Goal: Task Accomplishment & Management: Manage account settings

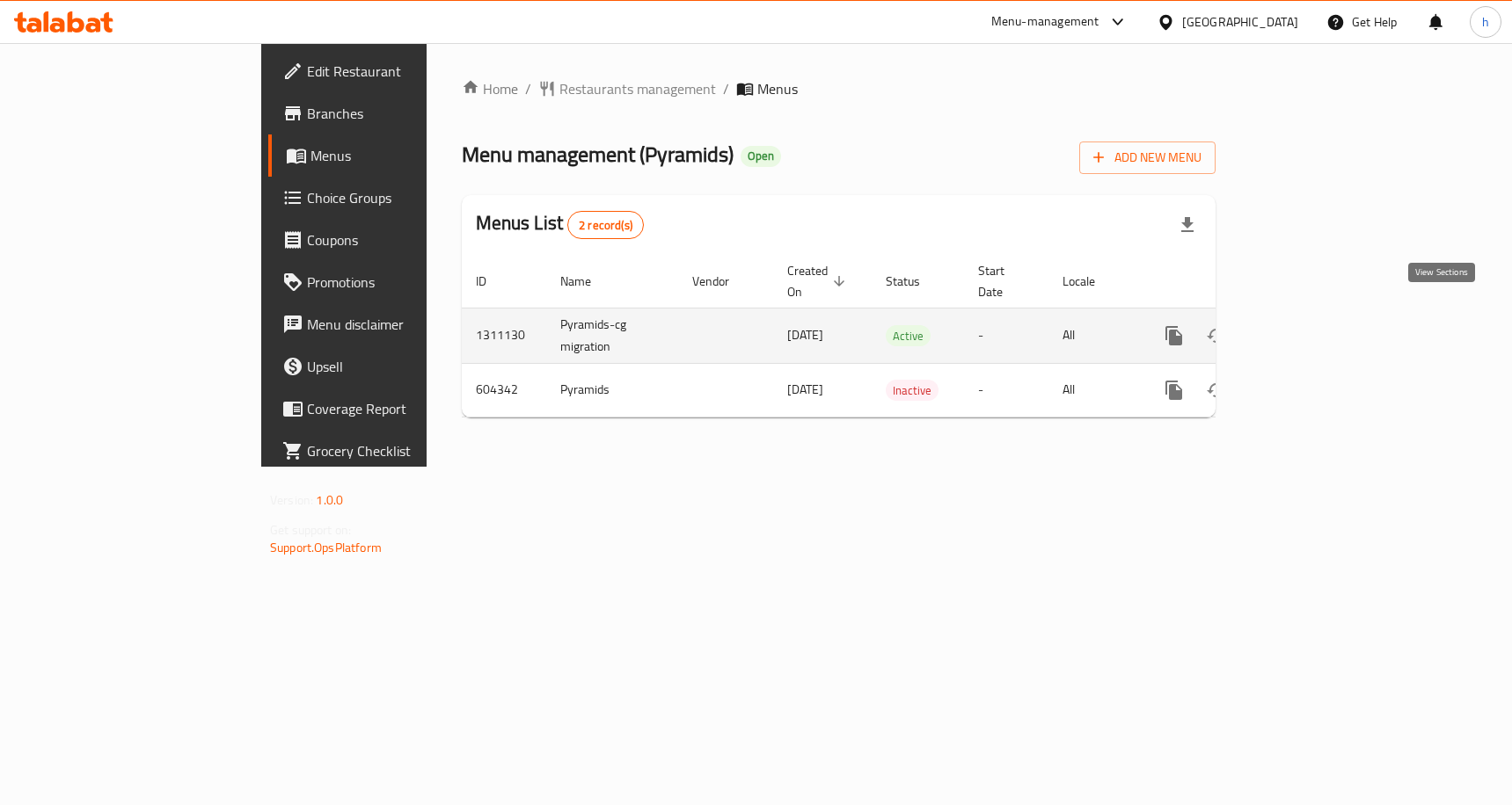
click at [1322, 327] on link "enhanced table" at bounding box center [1300, 335] width 42 height 42
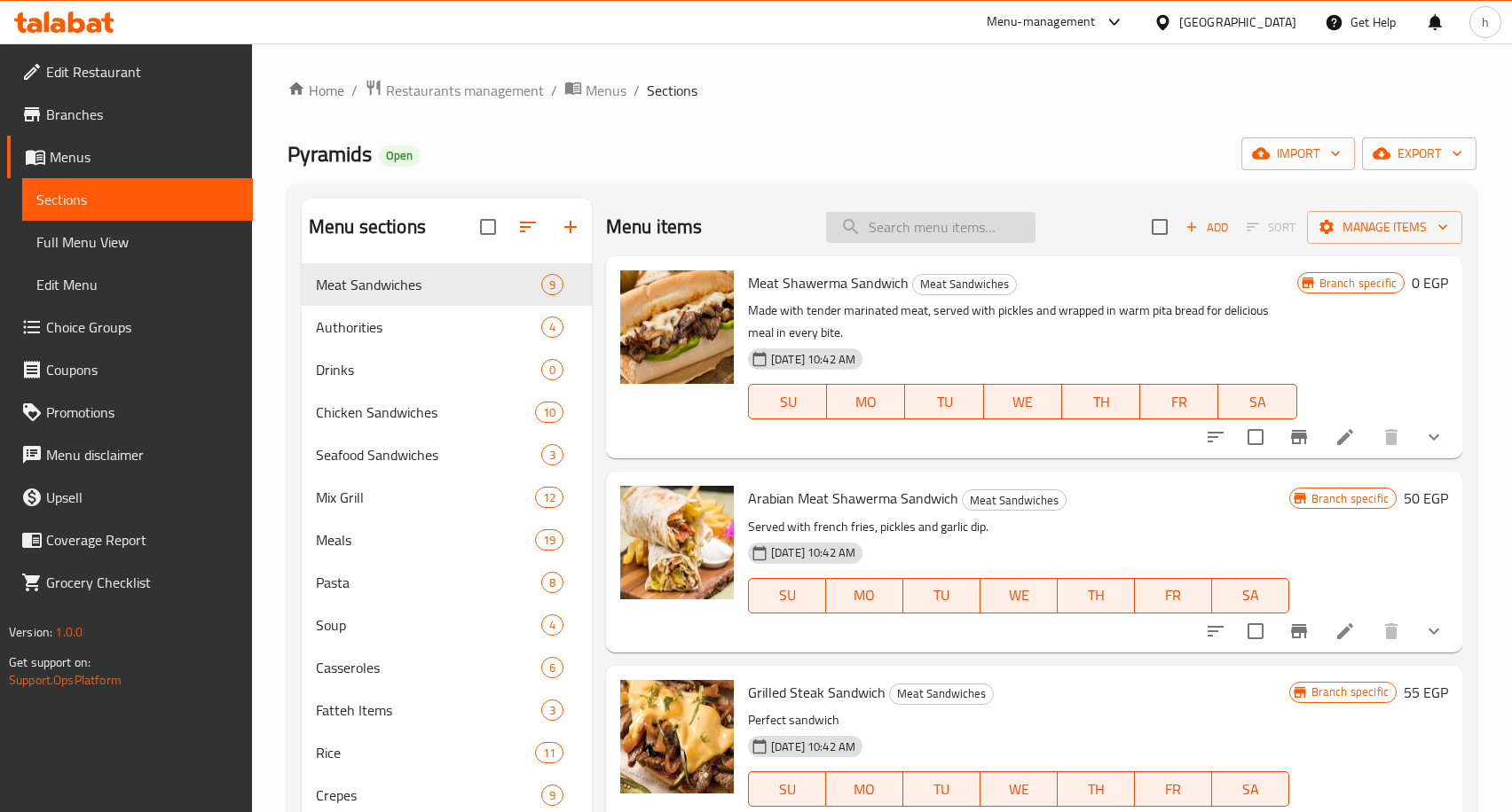
click at [885, 222] on input "search" at bounding box center [930, 227] width 209 height 31
paste input "661206"
type input "661206"
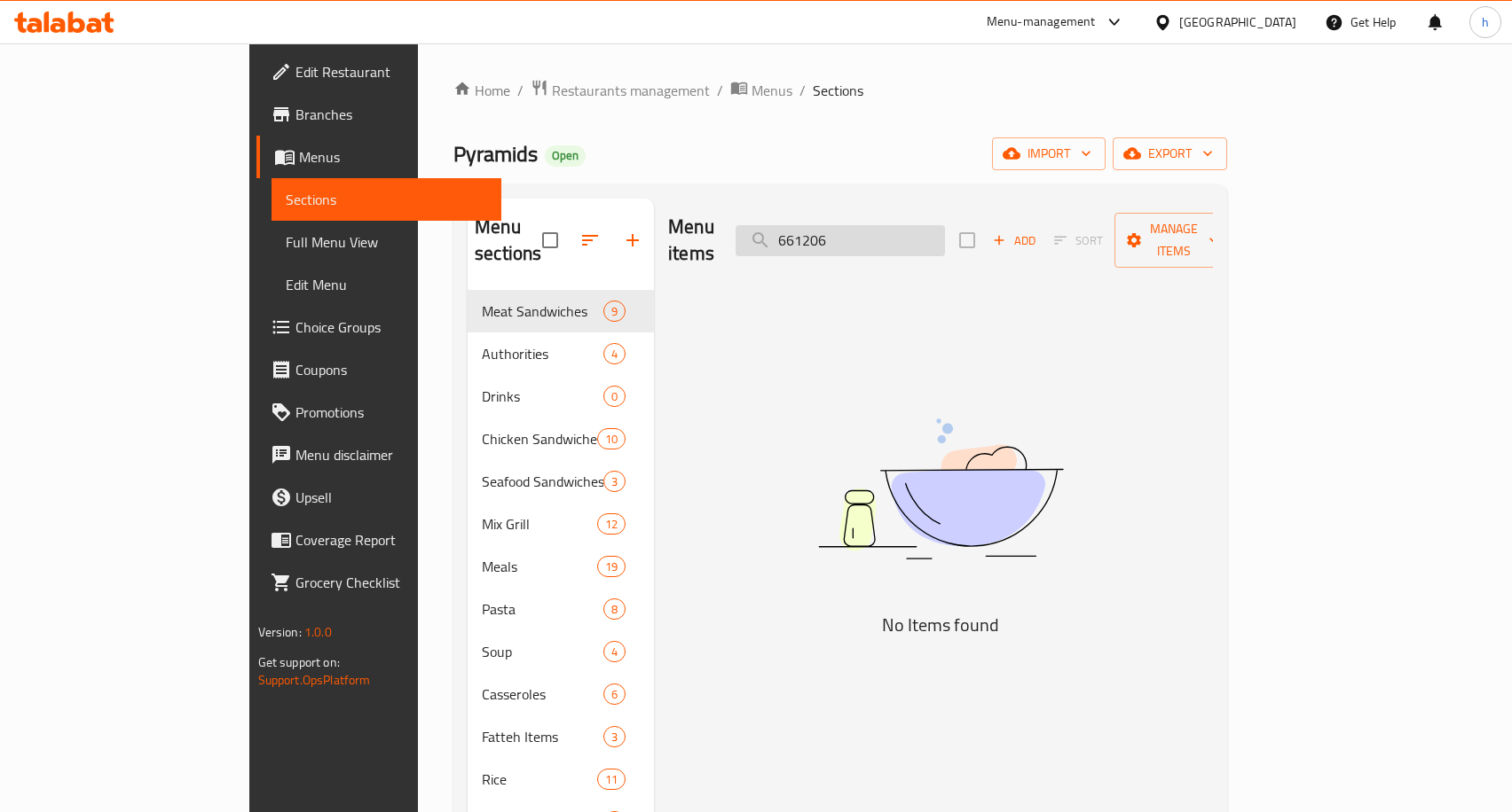
click at [895, 232] on input "661206" at bounding box center [840, 240] width 209 height 31
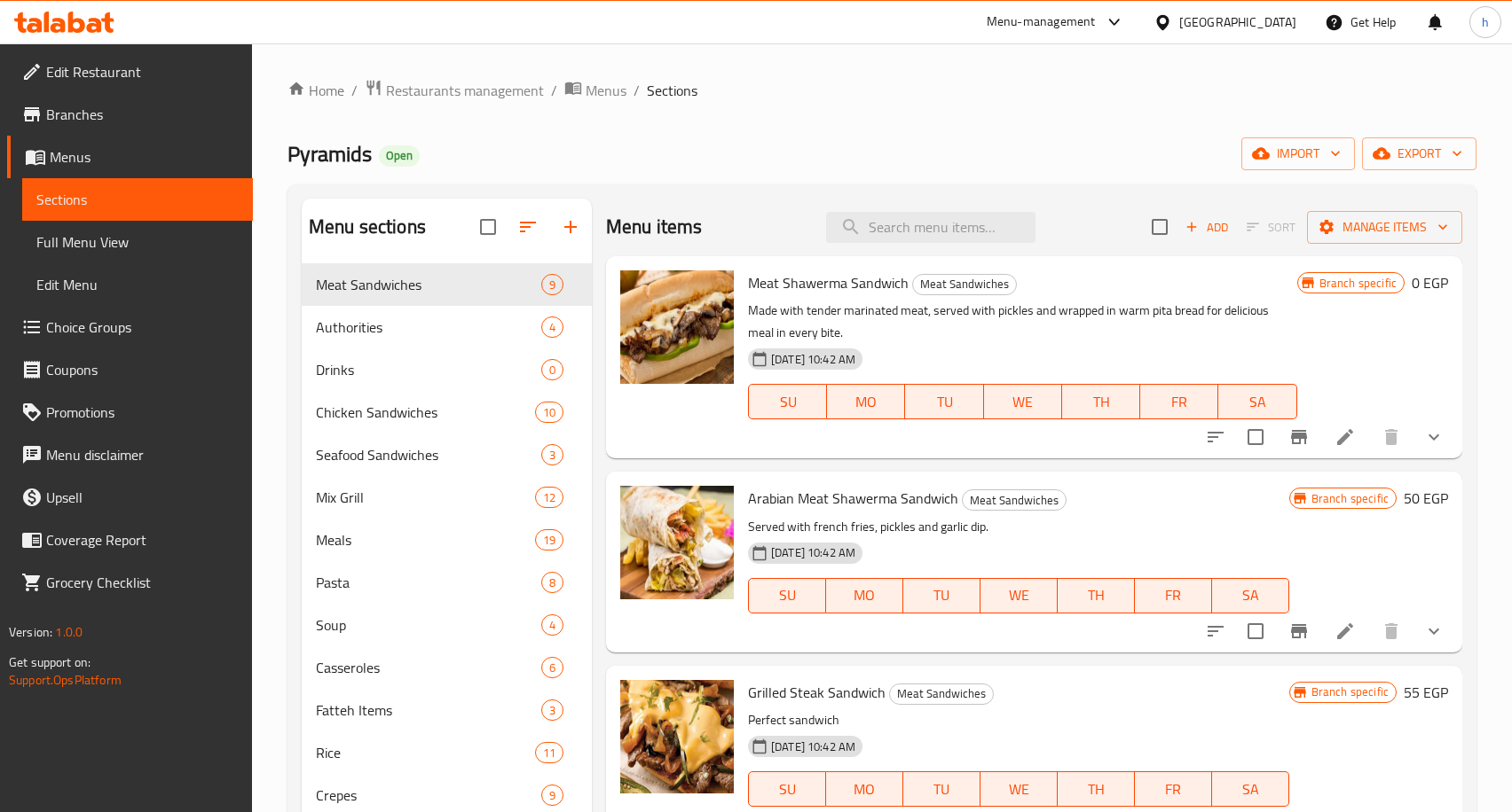
paste input "661206"
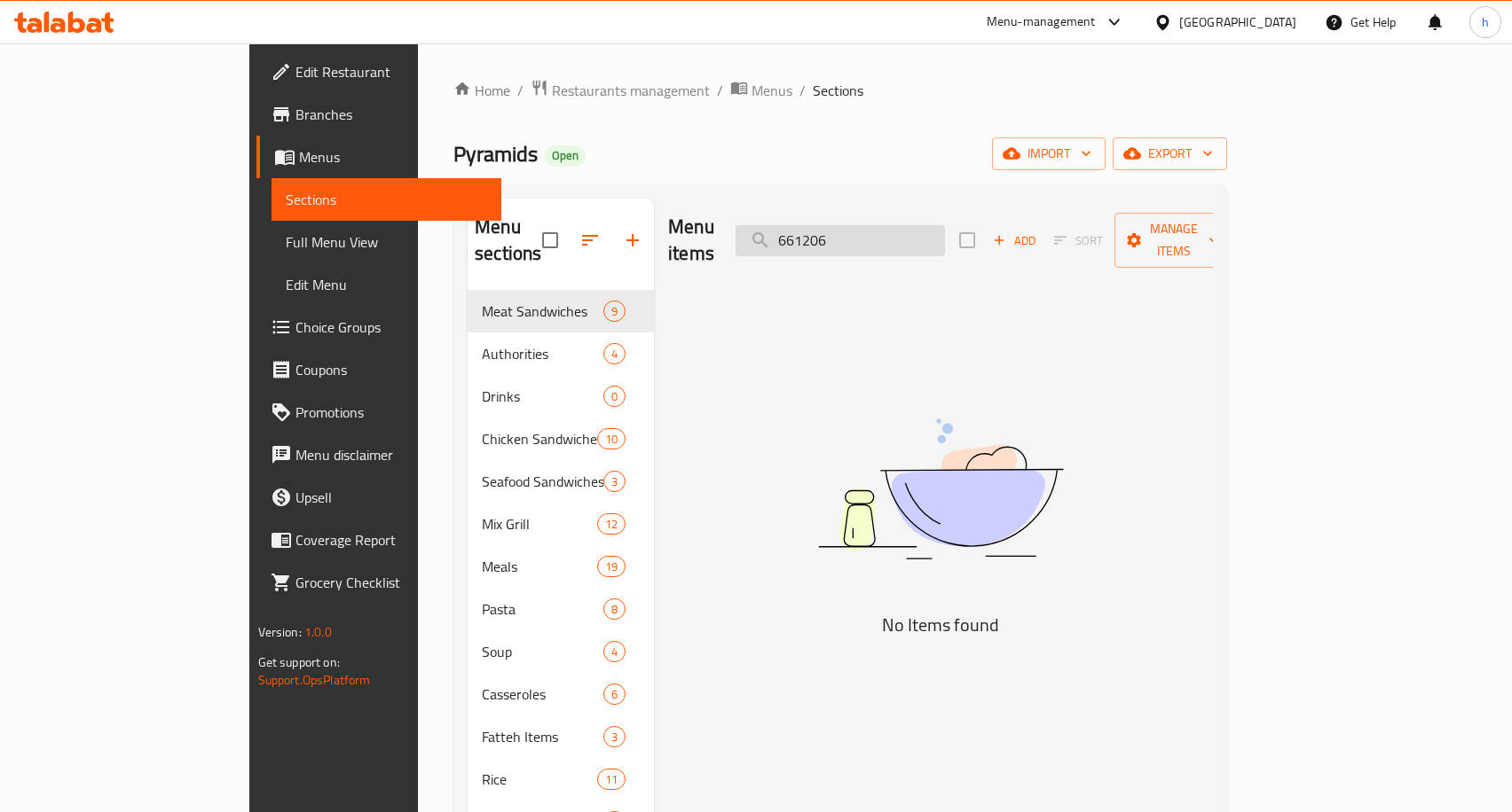
click at [916, 239] on input "661206" at bounding box center [840, 240] width 209 height 31
paste input "Rice With Curry Shrimp"
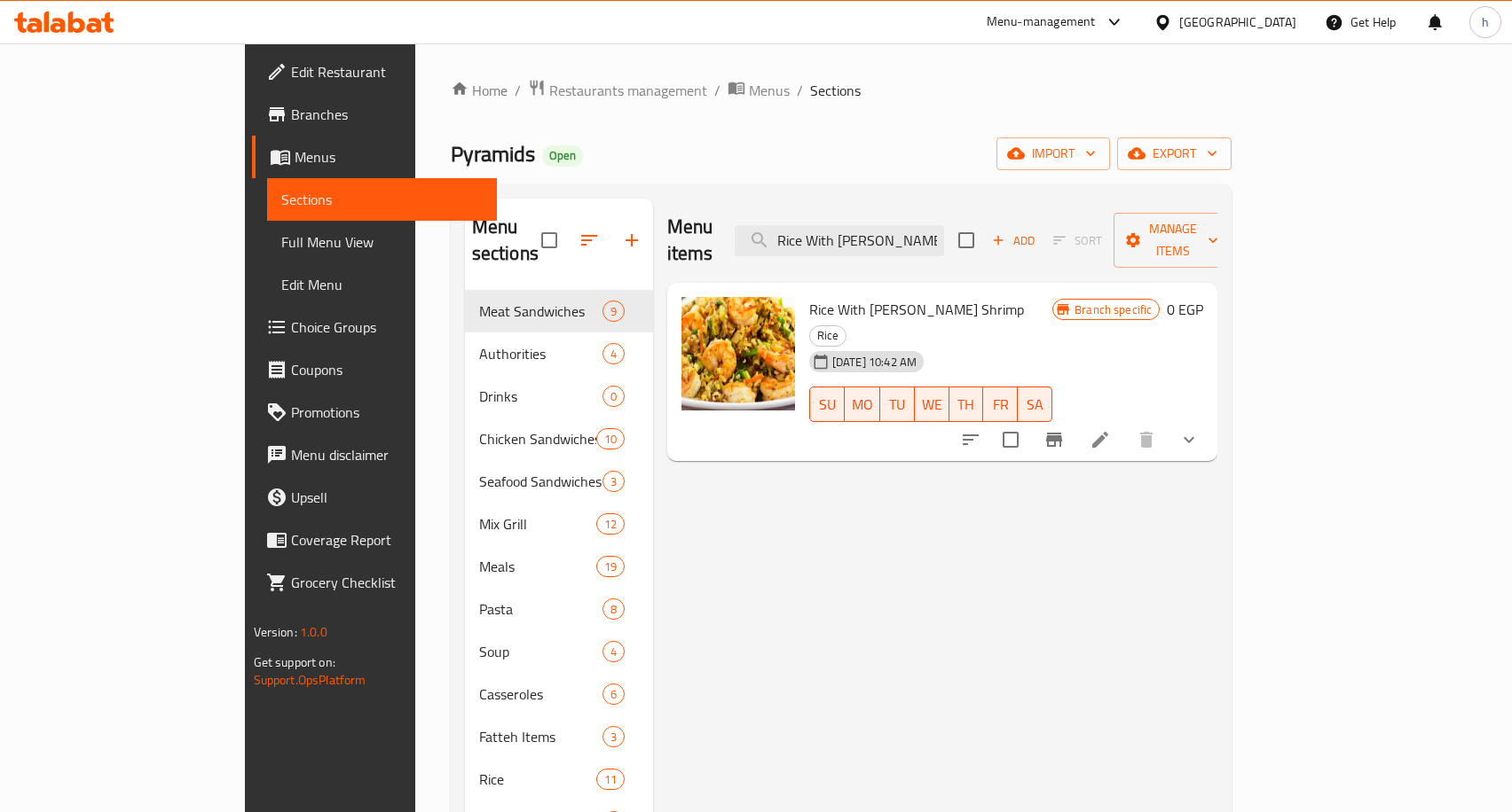
type input "Rice With Curry Shrimp"
click at [1125, 423] on li at bounding box center [1100, 439] width 50 height 32
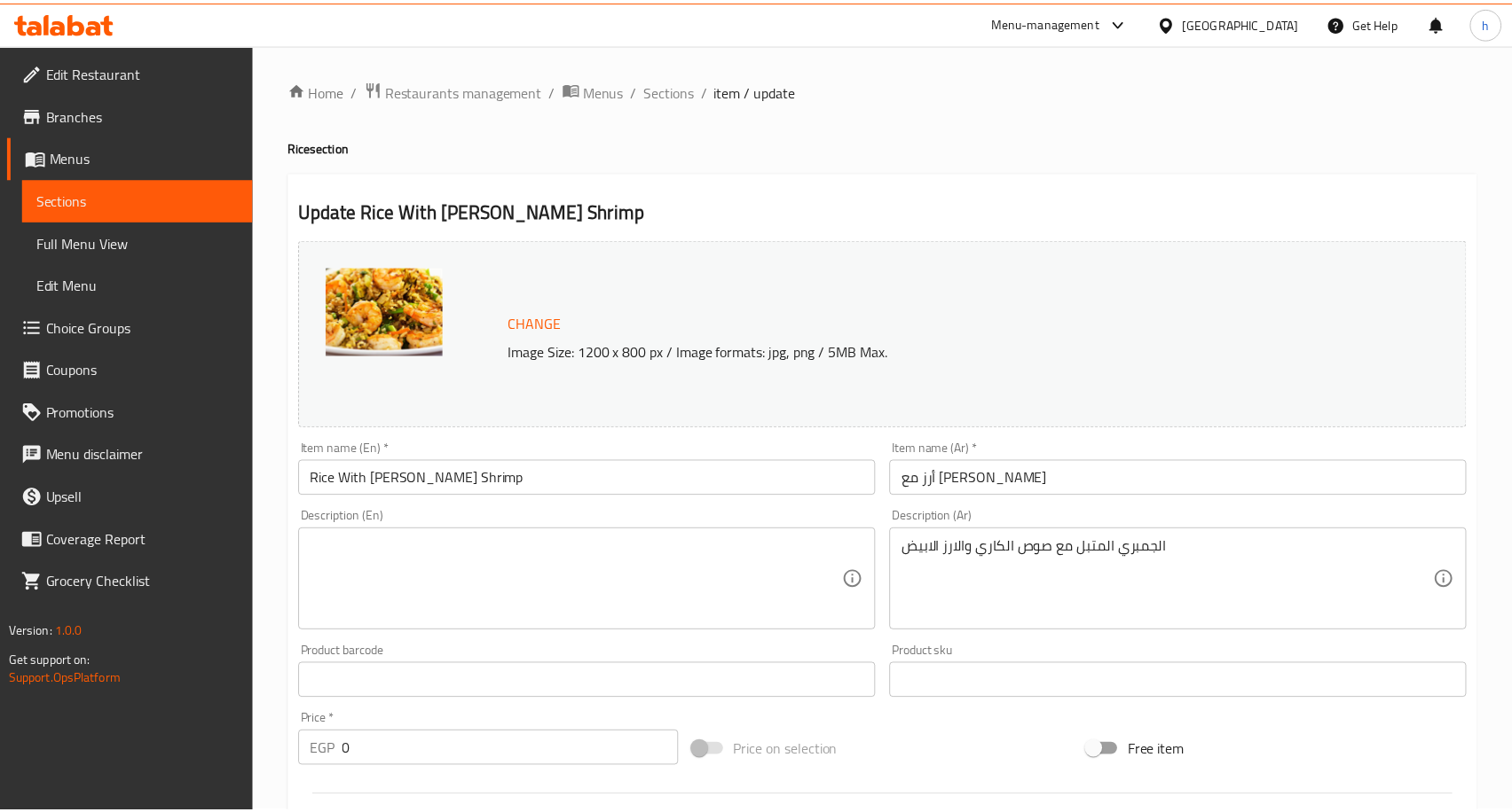
scroll to position [506, 0]
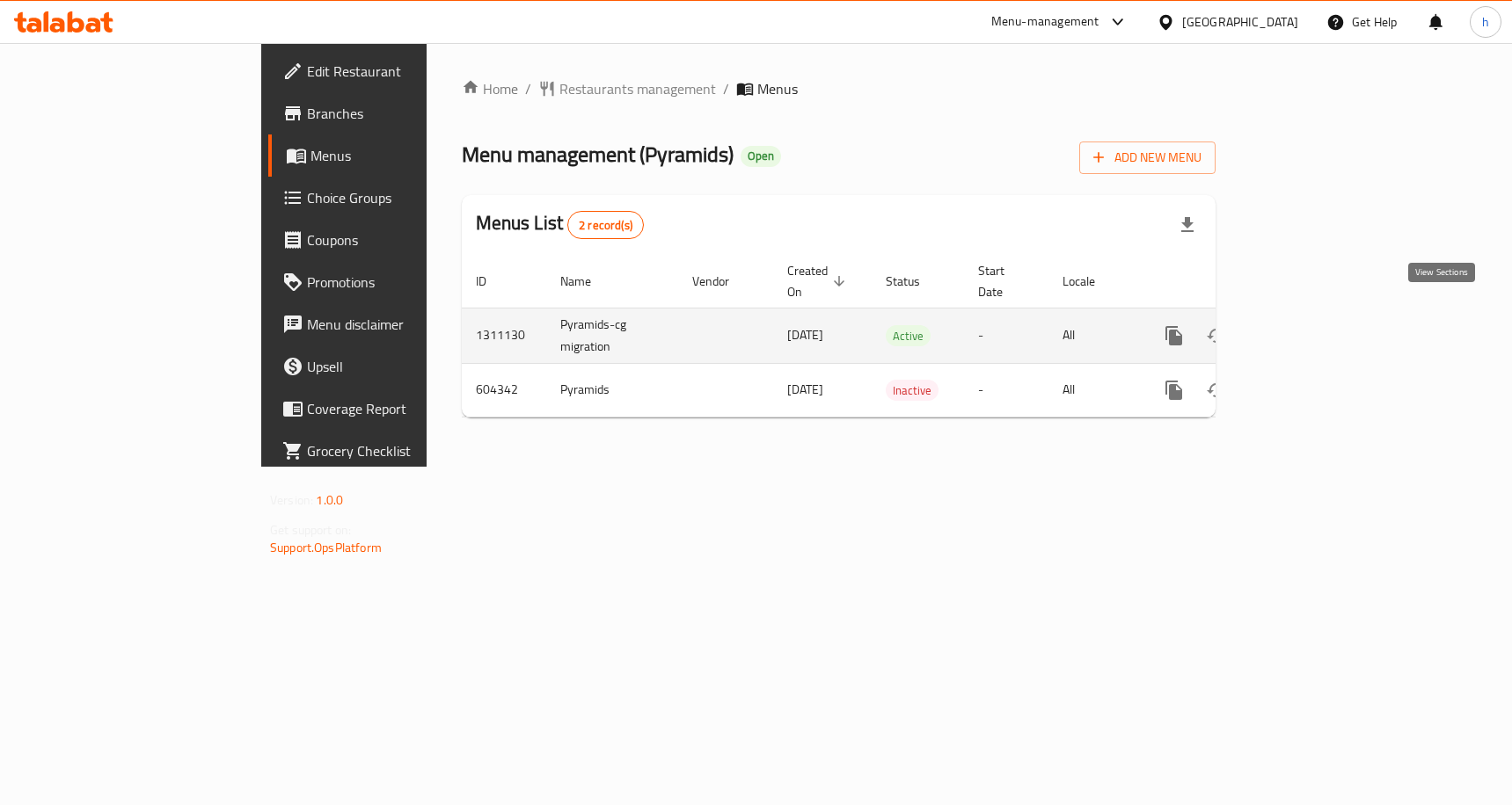
click at [1322, 314] on link "enhanced table" at bounding box center [1300, 335] width 42 height 42
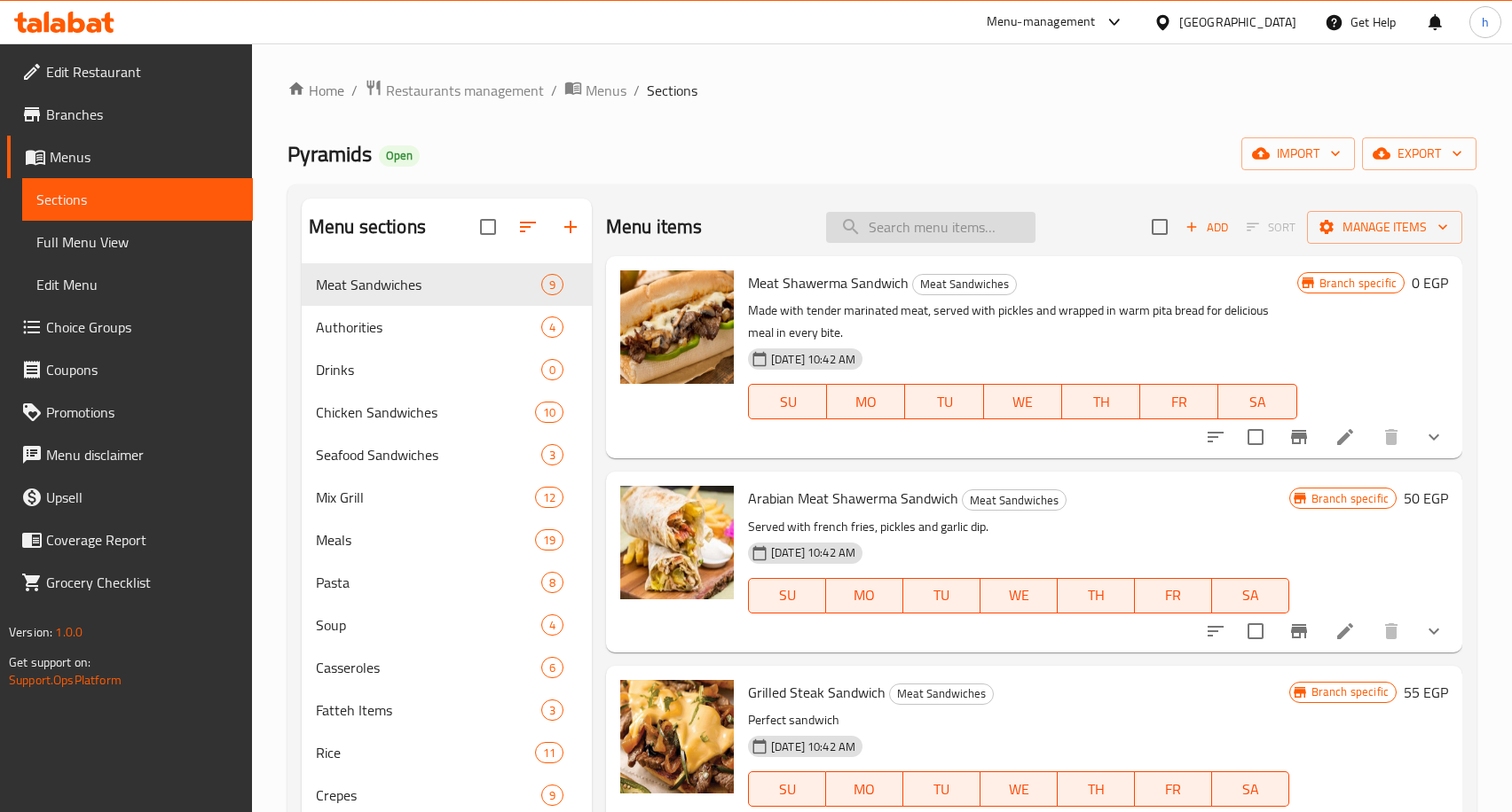
click at [942, 231] on input "search" at bounding box center [930, 227] width 209 height 31
paste input "Rice With Curry Shrimp"
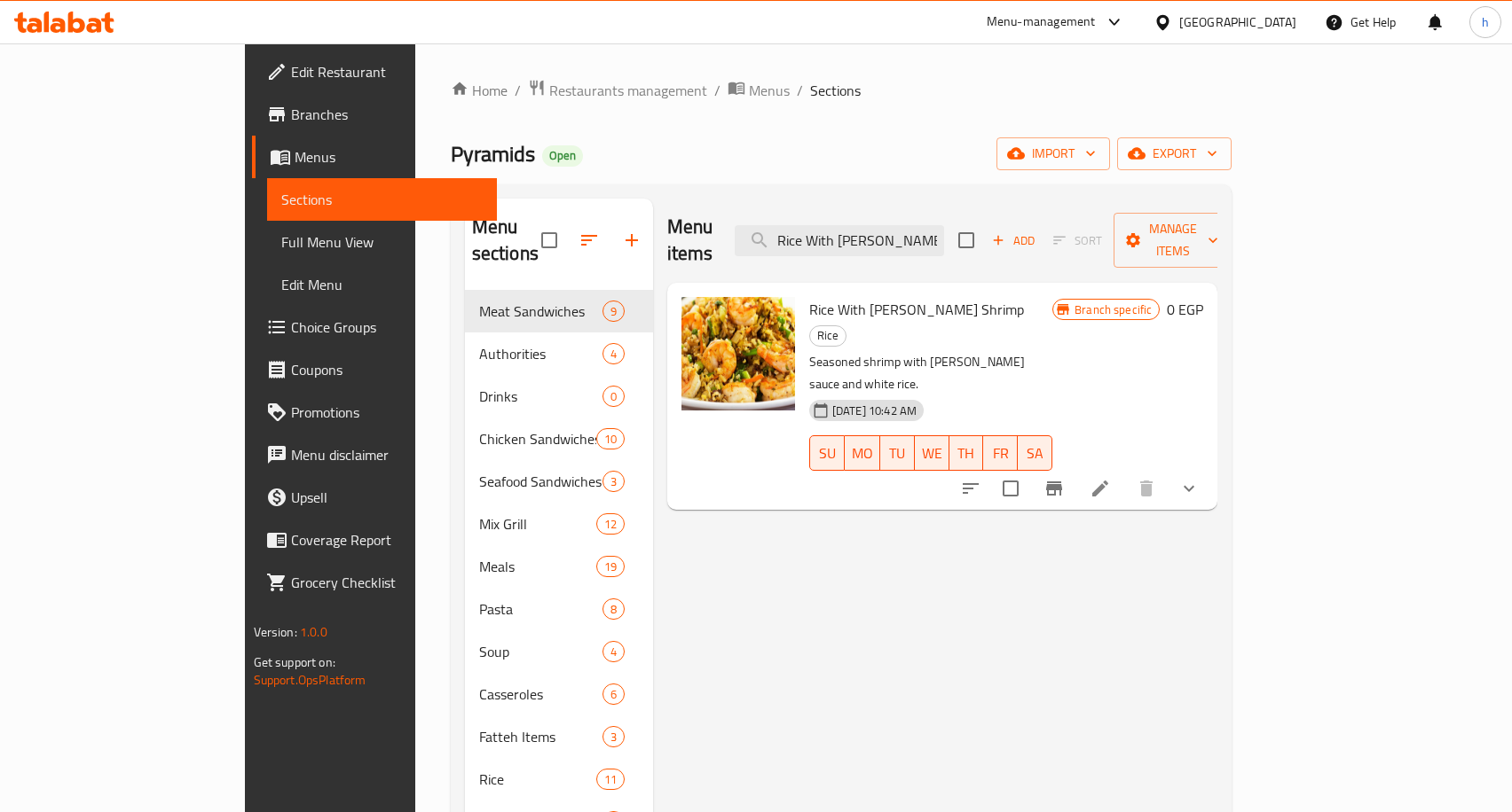
type input "Rice With Curry Shrimp"
click at [1108, 481] on icon at bounding box center [1100, 488] width 16 height 16
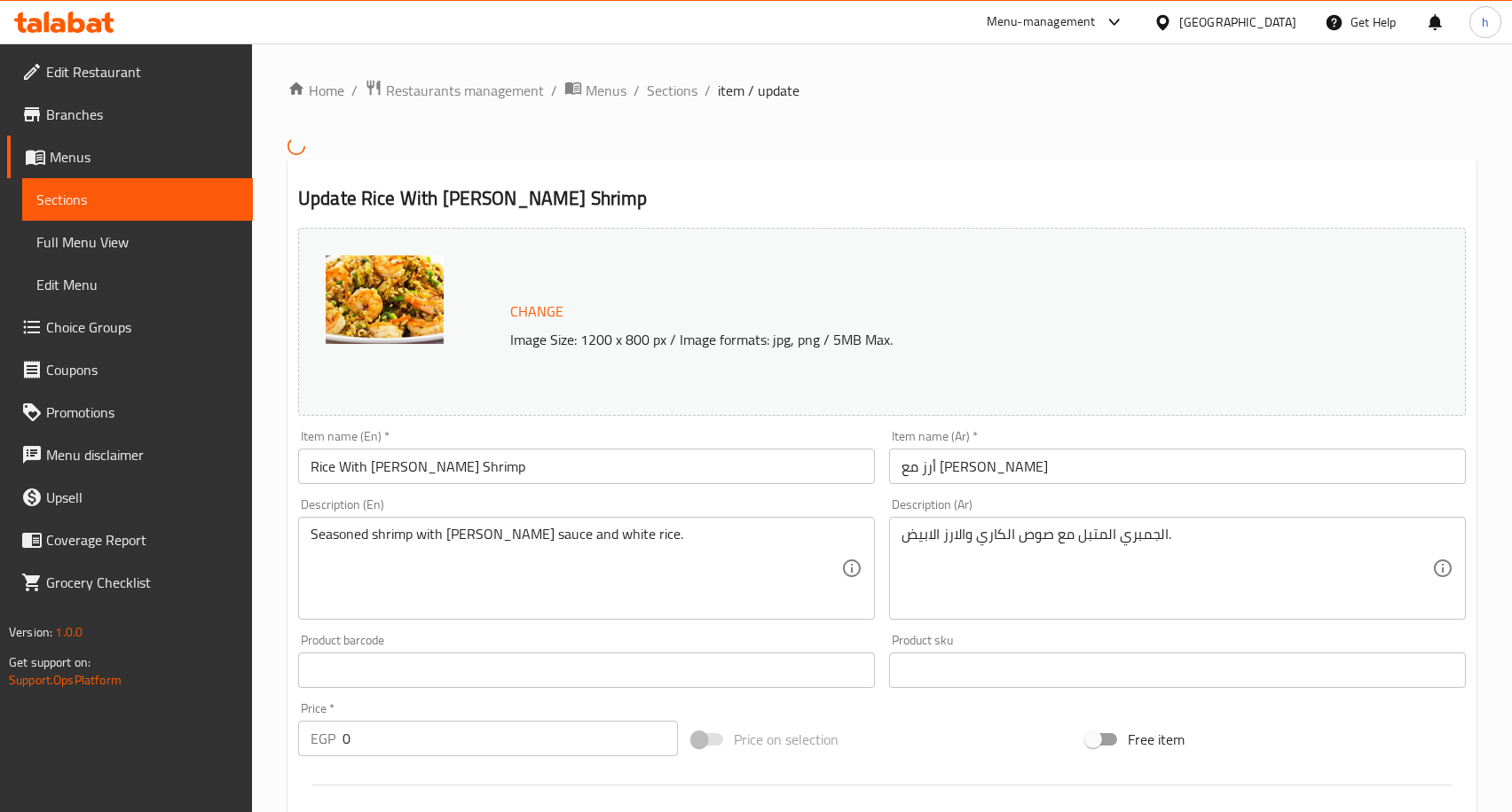
scroll to position [494, 0]
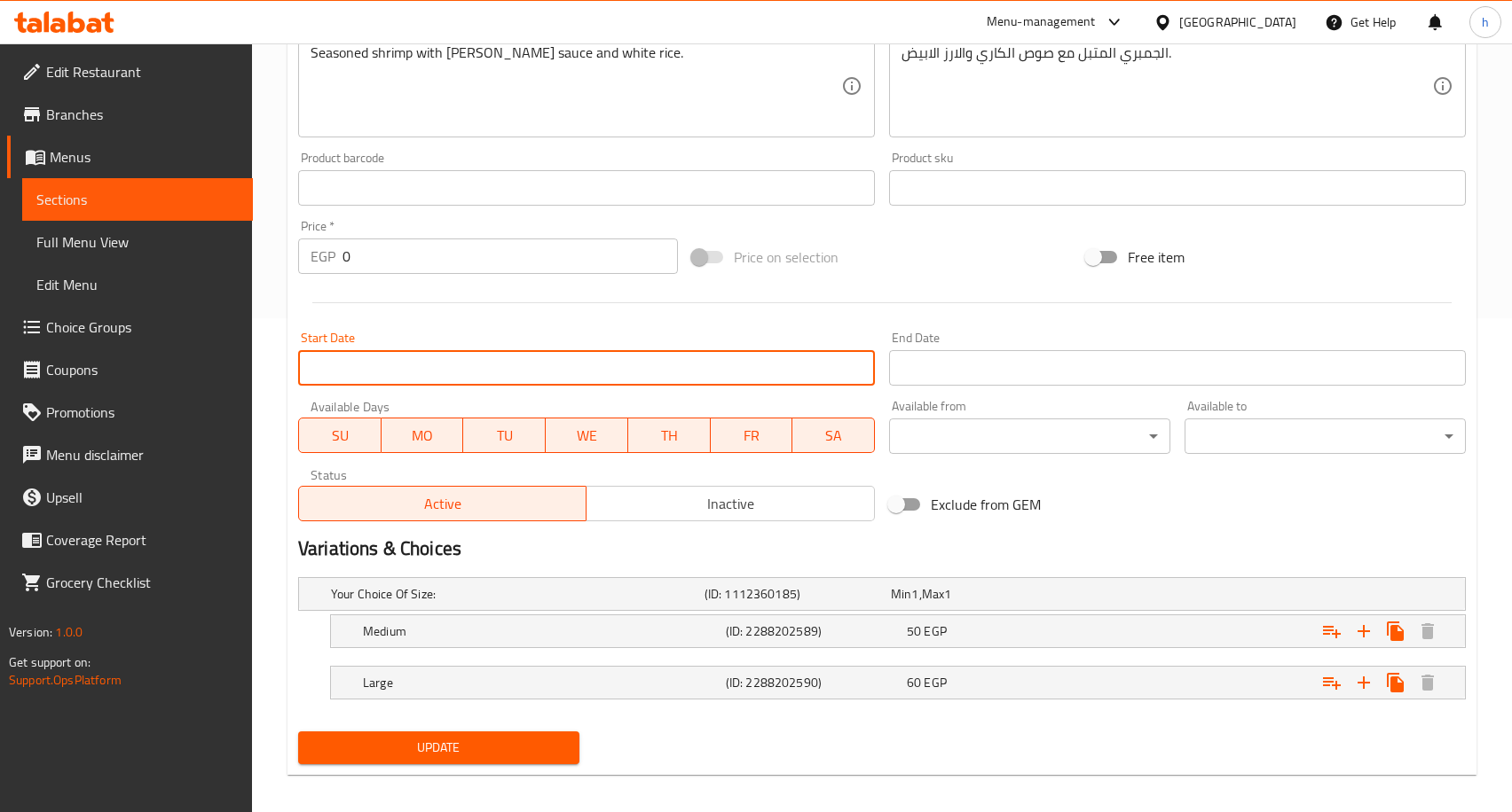
drag, startPoint x: 387, startPoint y: 400, endPoint x: 579, endPoint y: 524, distance: 228.6
click at [579, 524] on div "Change Image Size: 1200 x 800 px / Image formats: jpg, png / 5MB Max. Item name…" at bounding box center [881, 134] width 1182 height 790
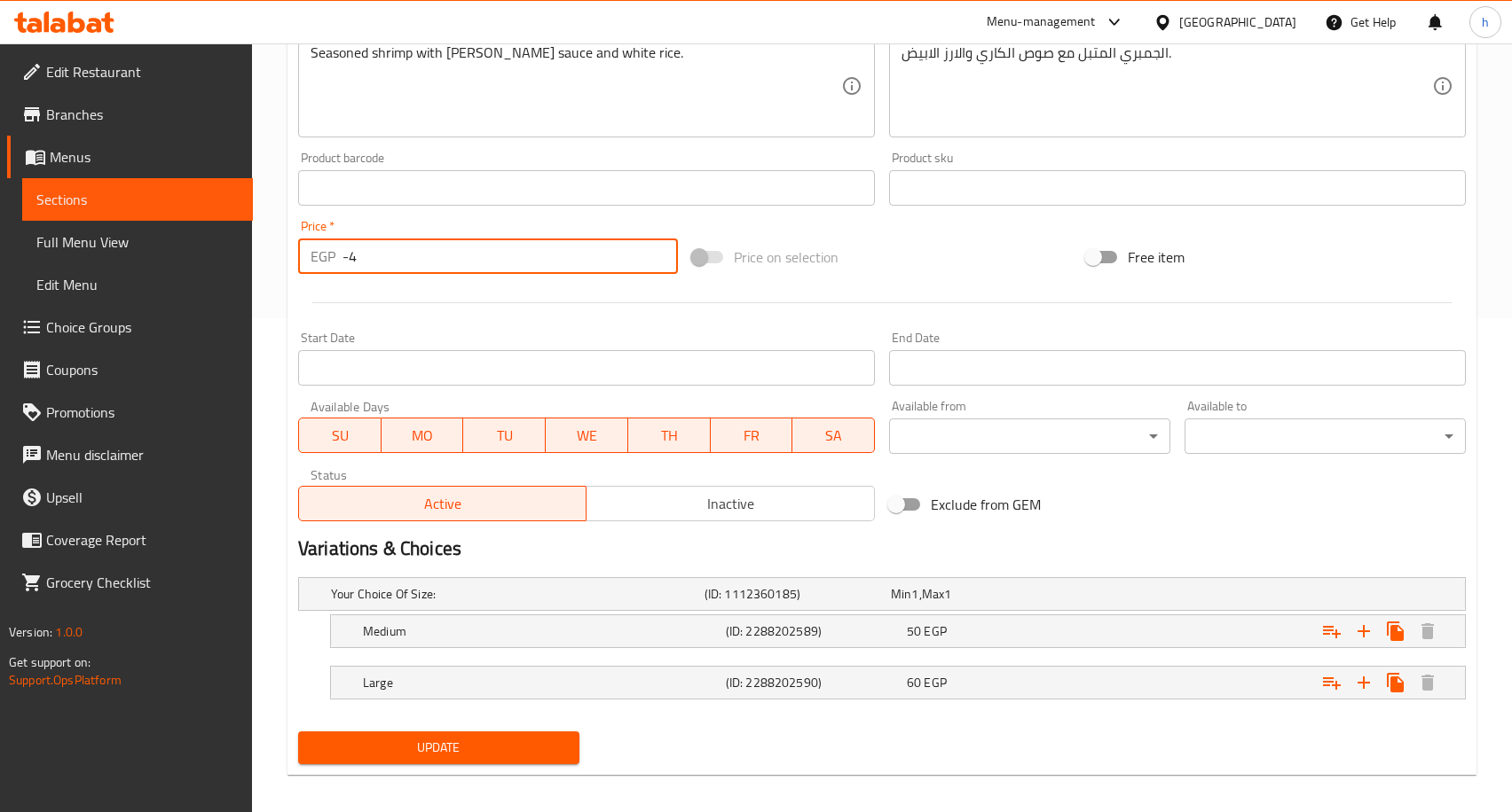
drag, startPoint x: 662, startPoint y: 269, endPoint x: 721, endPoint y: 397, distance: 140.9
type input "-5"
click at [678, 274] on input "-5" at bounding box center [510, 256] width 335 height 36
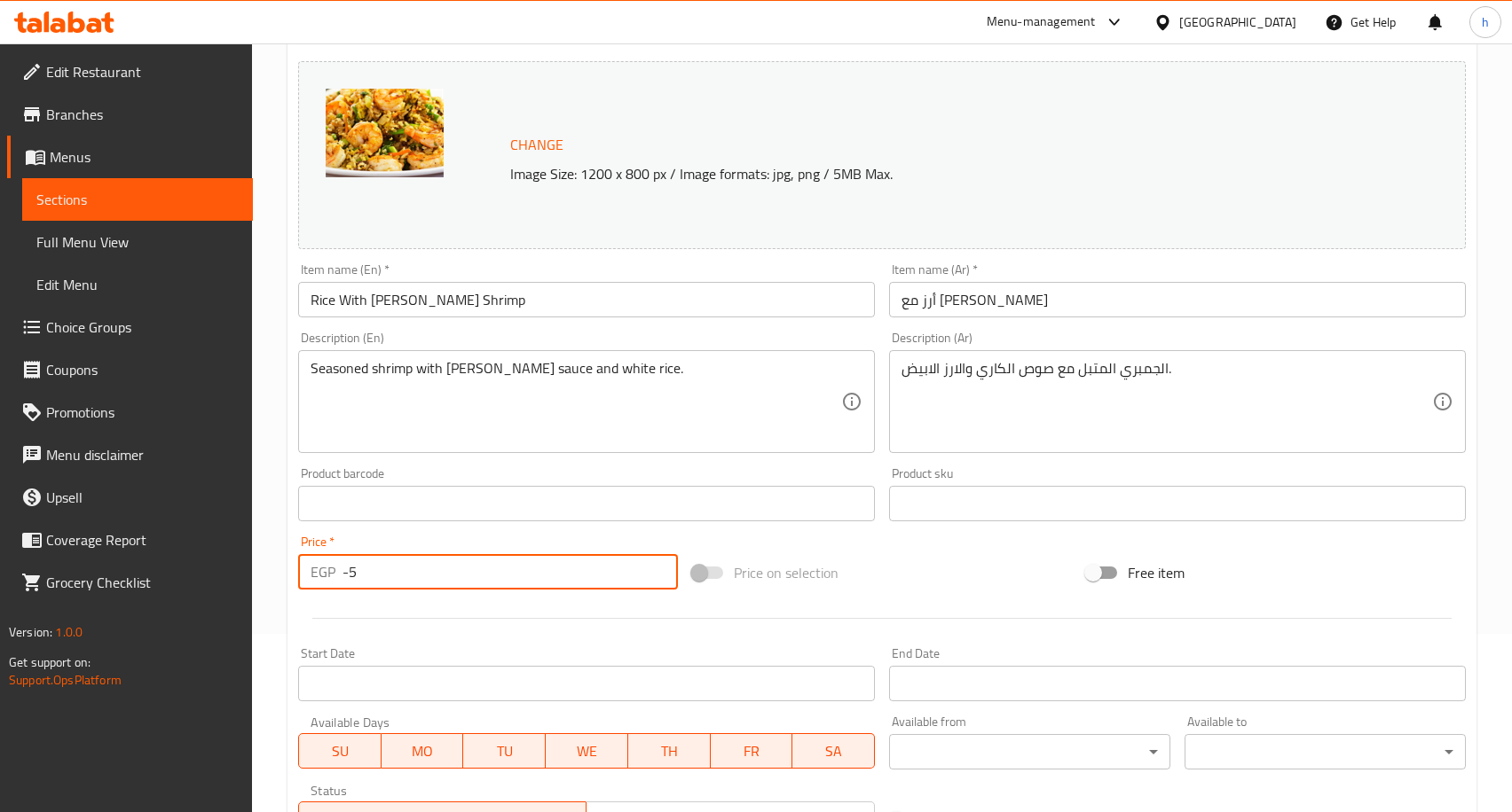
scroll to position [139, 0]
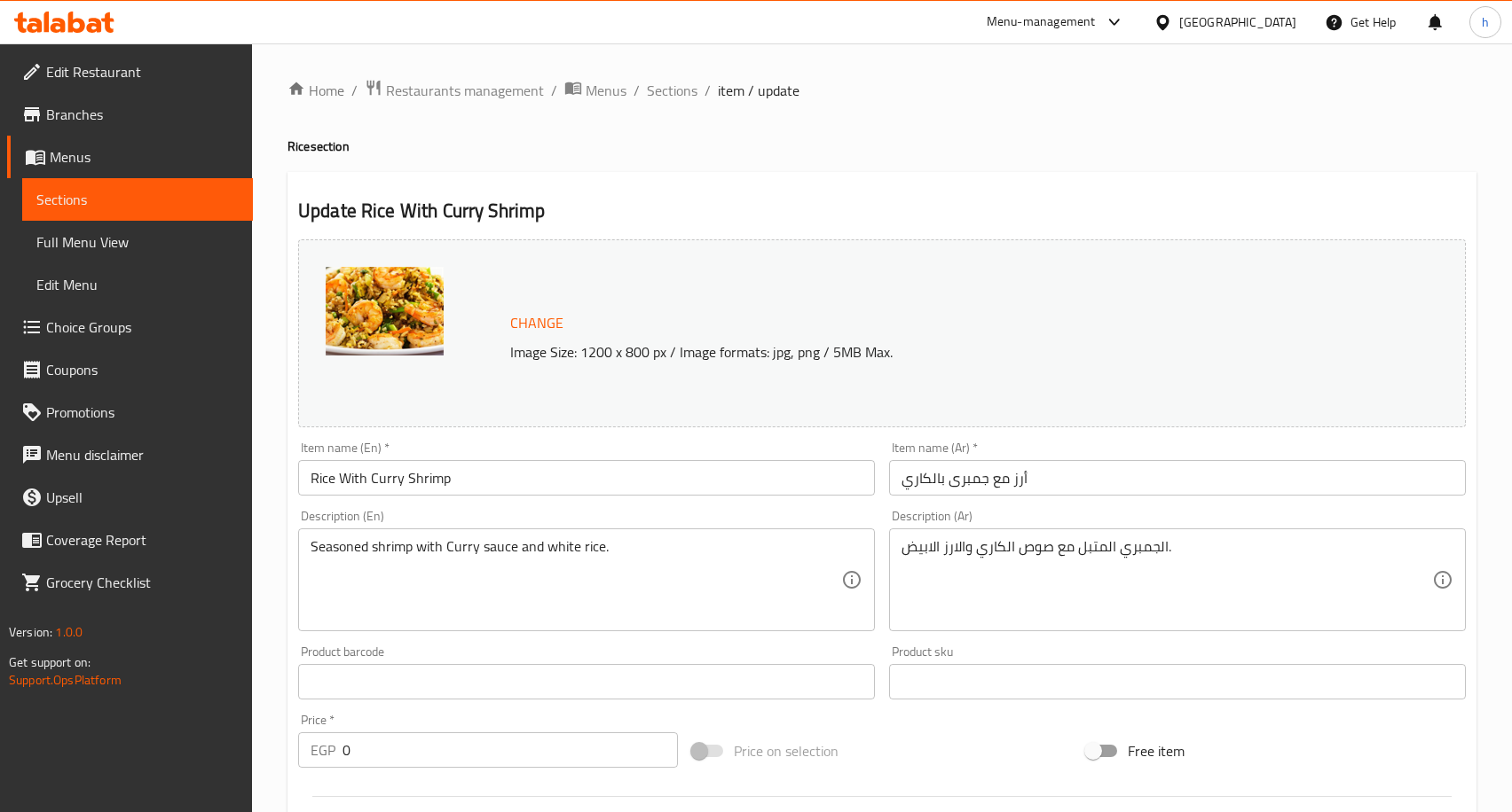
click at [451, 114] on div "Home / Restaurants management / Menus / Sections / item / update Rice section U…" at bounding box center [881, 681] width 1189 height 1204
click at [446, 88] on span "Restaurants management" at bounding box center [465, 90] width 158 height 22
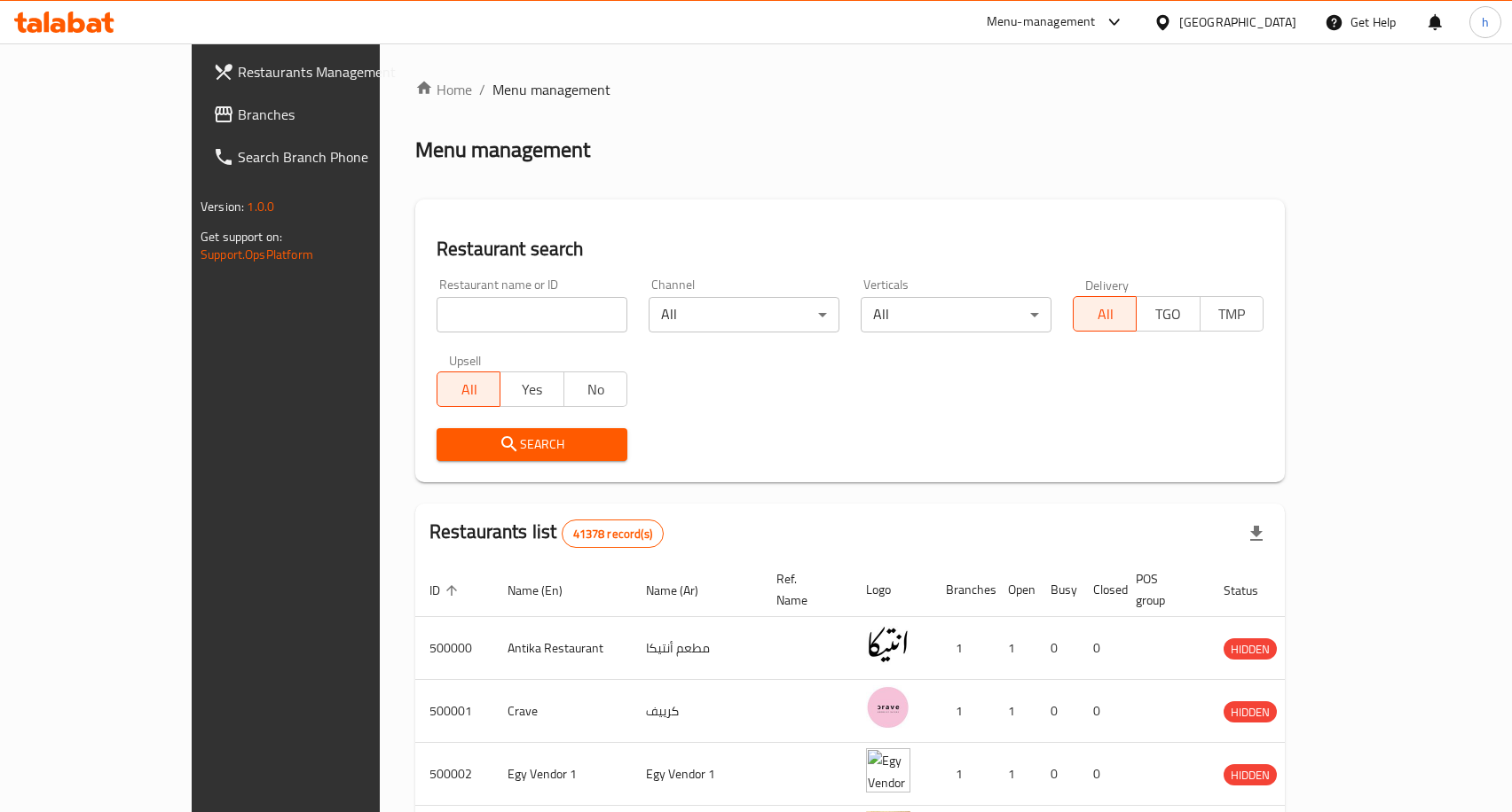
click at [238, 116] on span "Branches" at bounding box center [334, 114] width 192 height 22
